Goal: Task Accomplishment & Management: Use online tool/utility

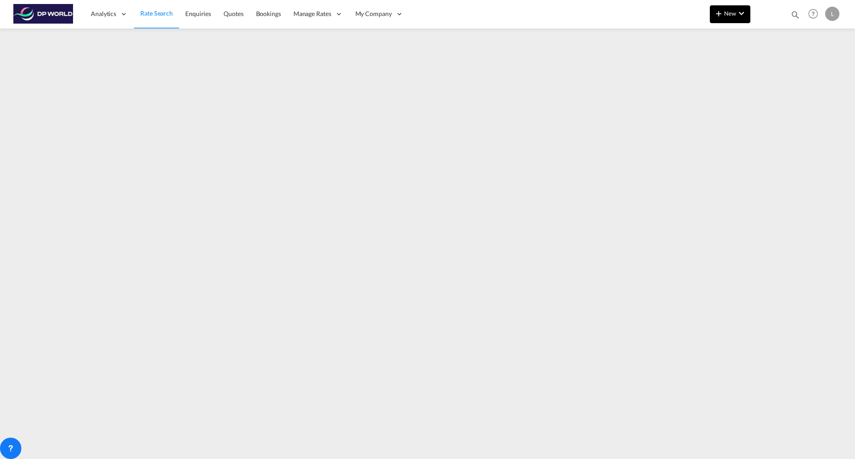
click at [722, 16] on md-icon "icon-plus 400-fg" at bounding box center [718, 13] width 11 height 11
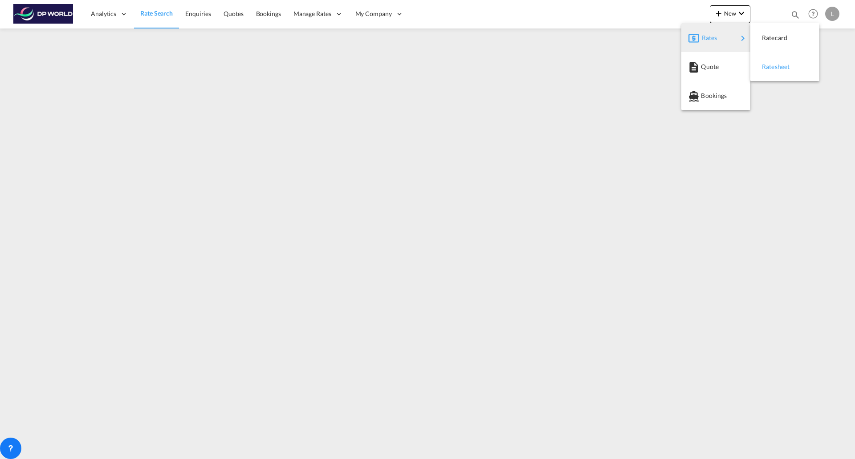
click at [772, 70] on span "Ratesheet" at bounding box center [767, 67] width 10 height 18
